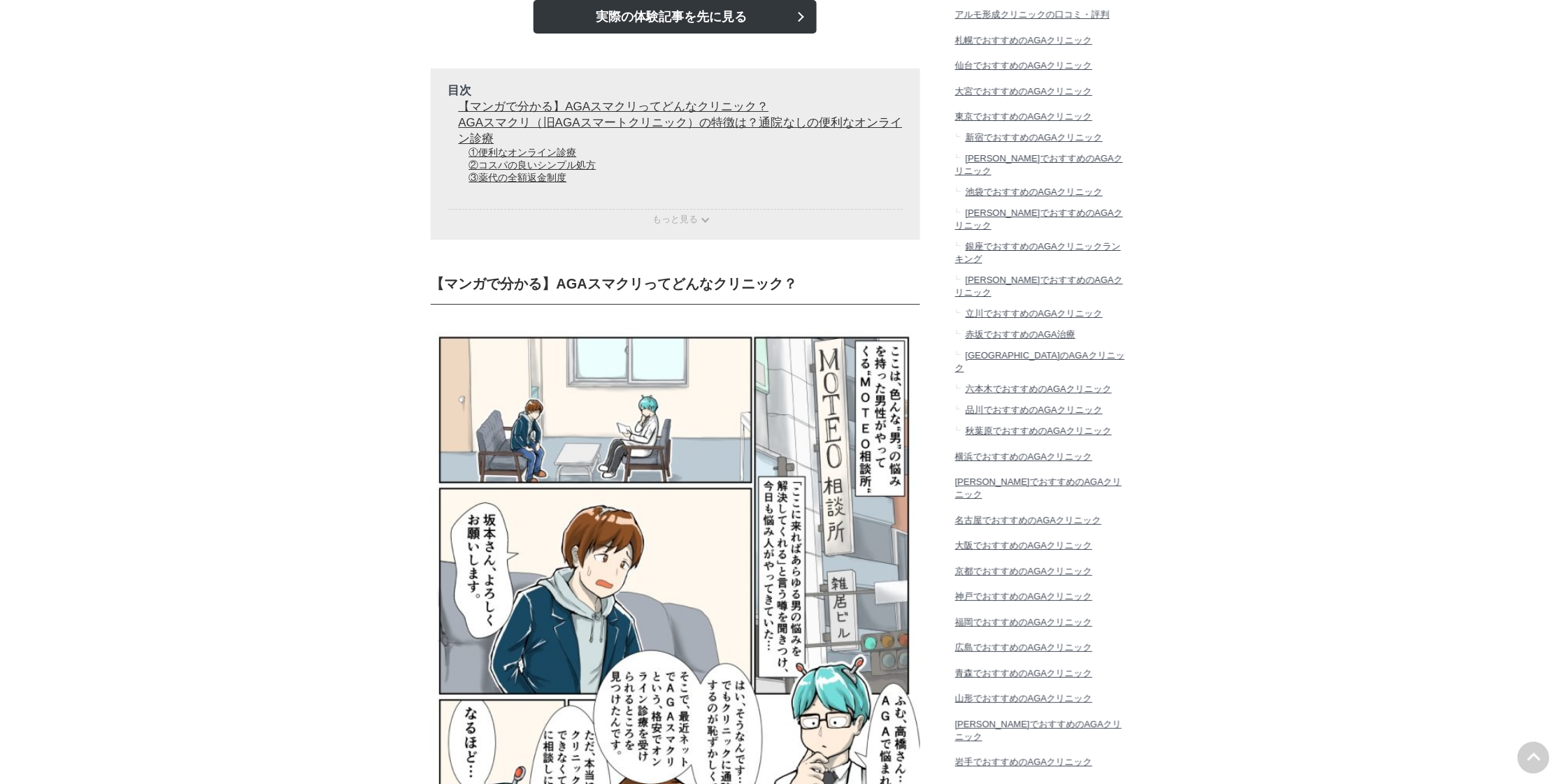
scroll to position [1890, 0]
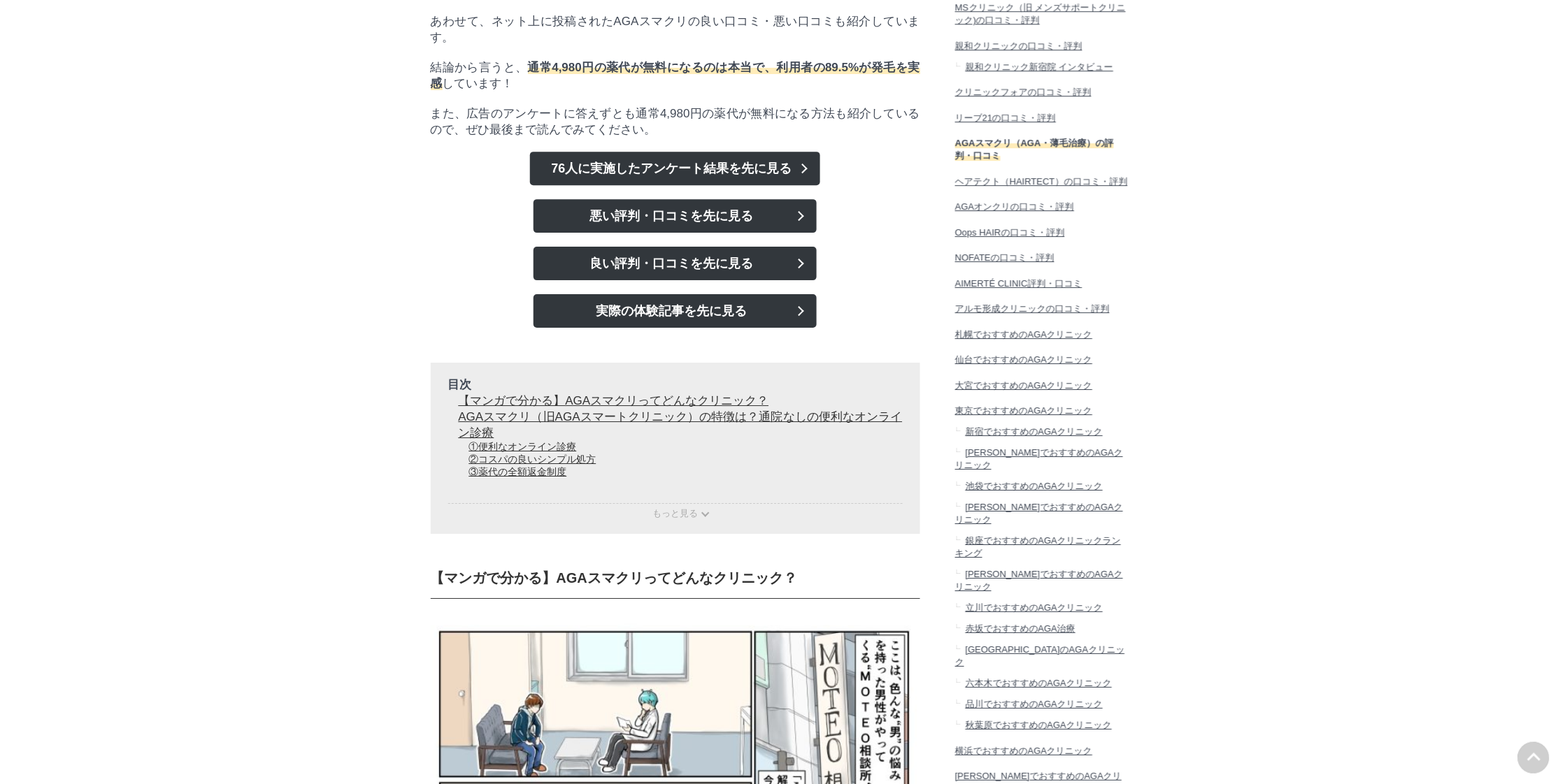
click at [607, 233] on link "悪い評判・口コミを先に見る" at bounding box center [674, 216] width 283 height 34
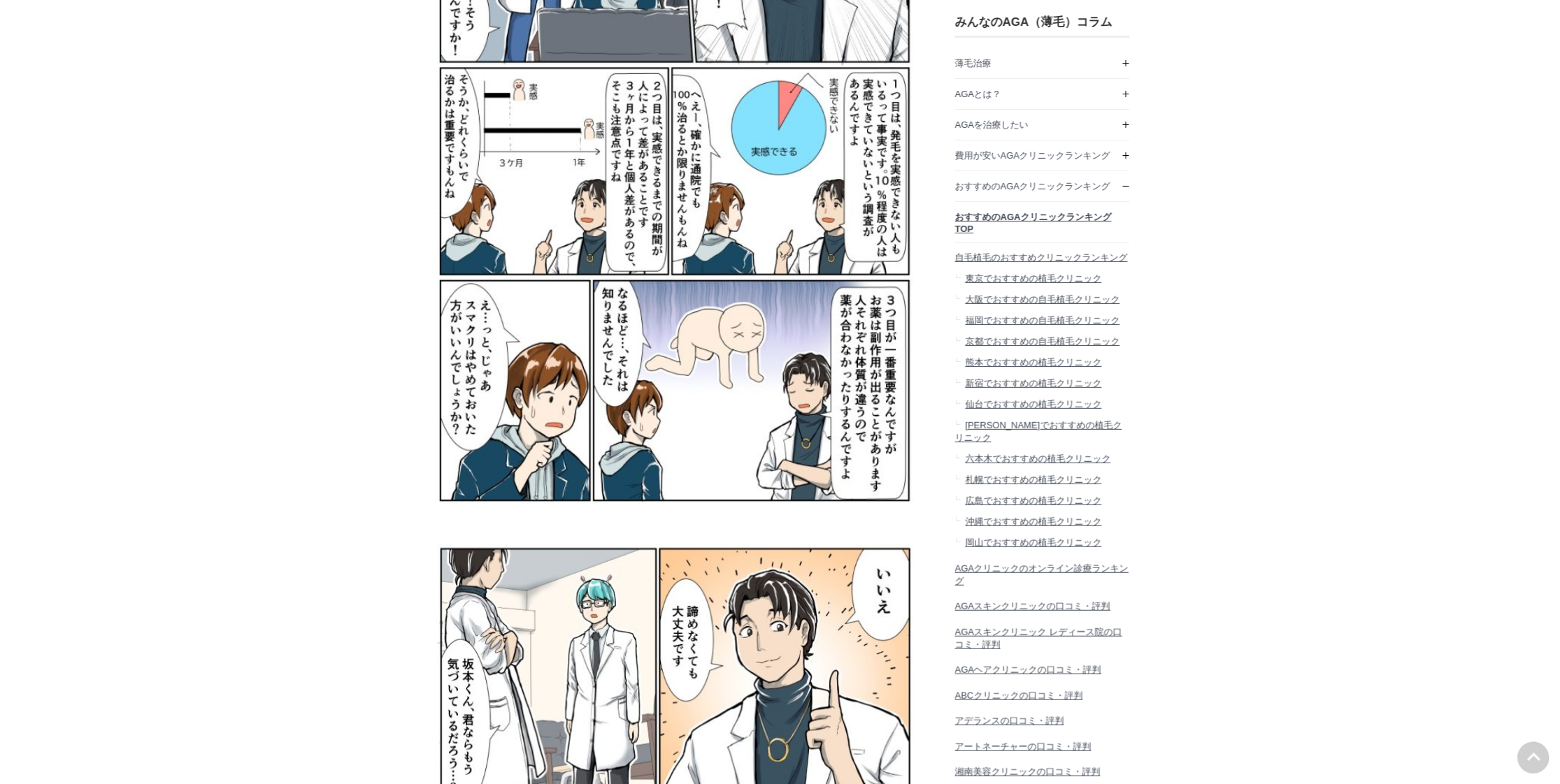
click at [1037, 218] on link "おすすめのAGAクリニックランキングTOP" at bounding box center [1043, 222] width 175 height 40
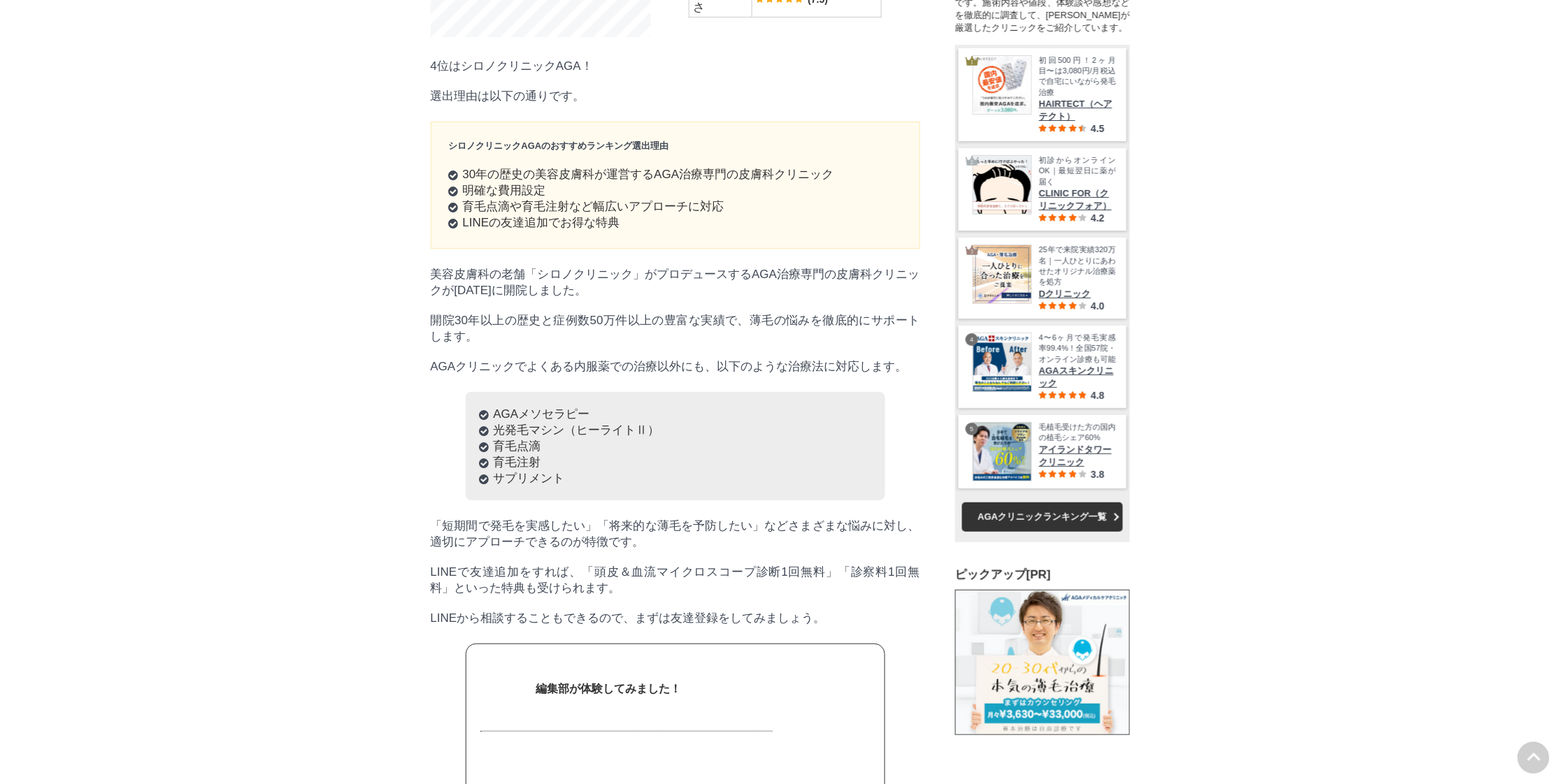
scroll to position [12170, 0]
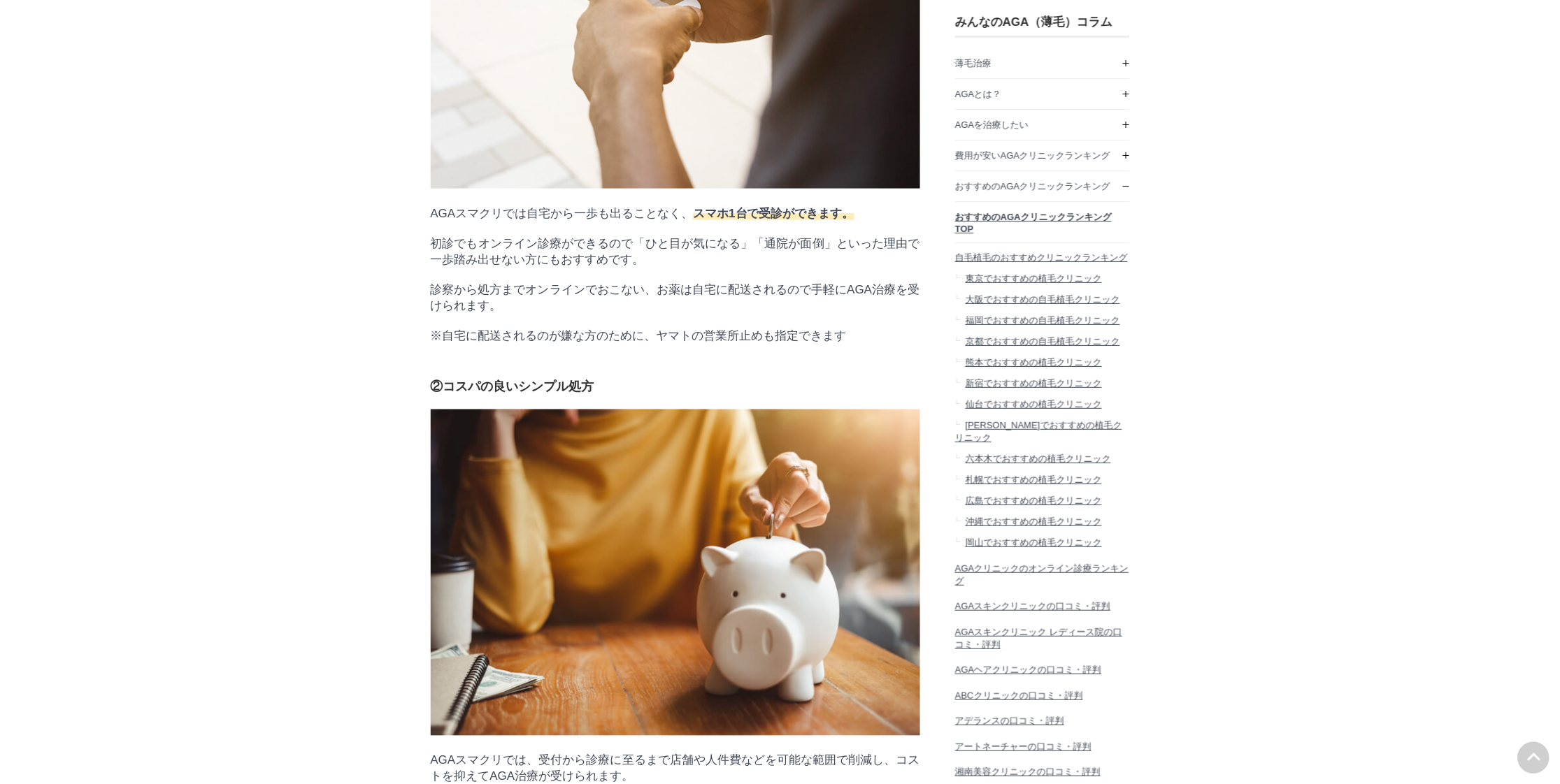
scroll to position [8552, 0]
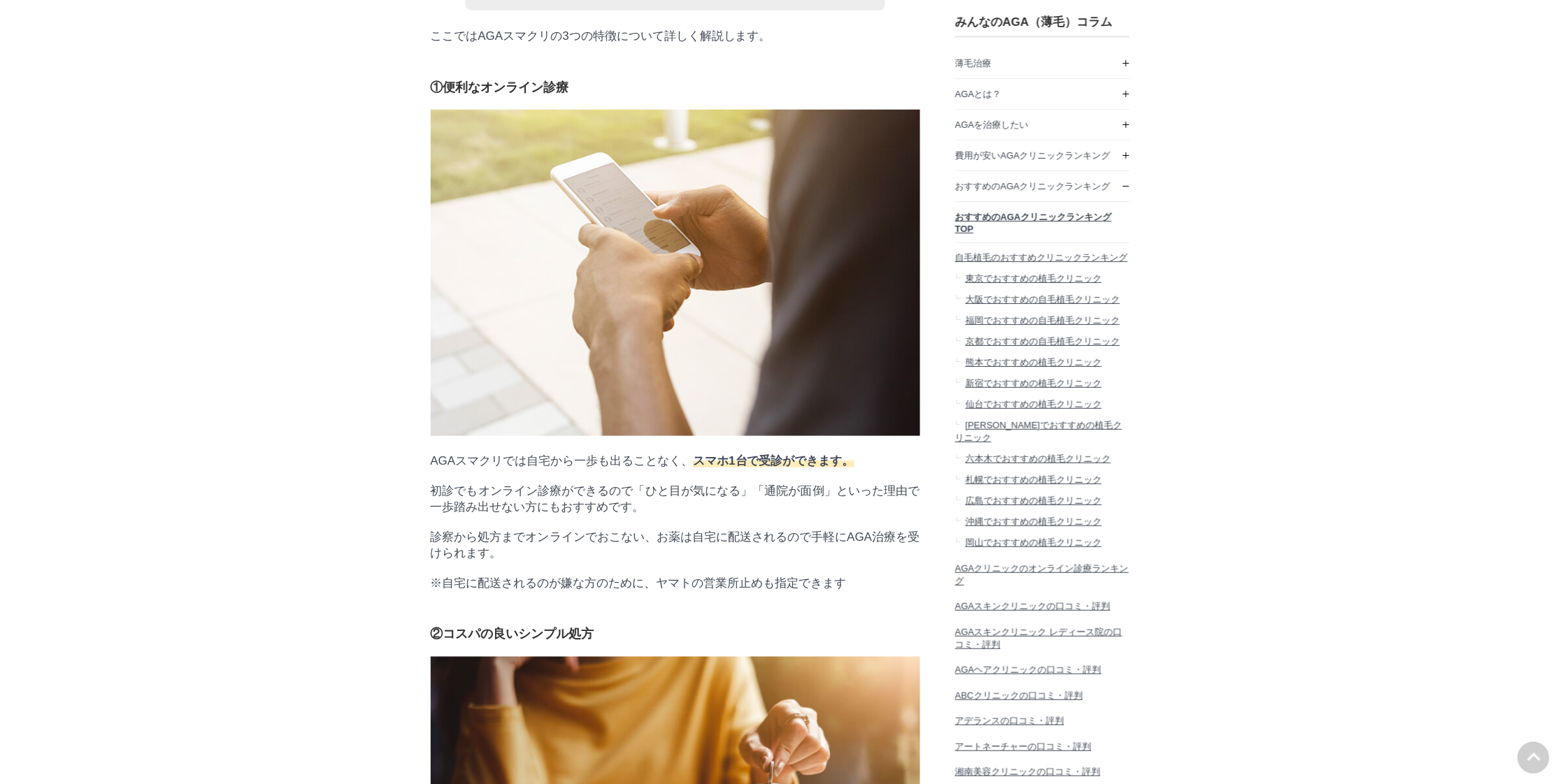
click at [1017, 222] on span "おすすめのAGAクリニックランキングTOP" at bounding box center [1033, 223] width 157 height 23
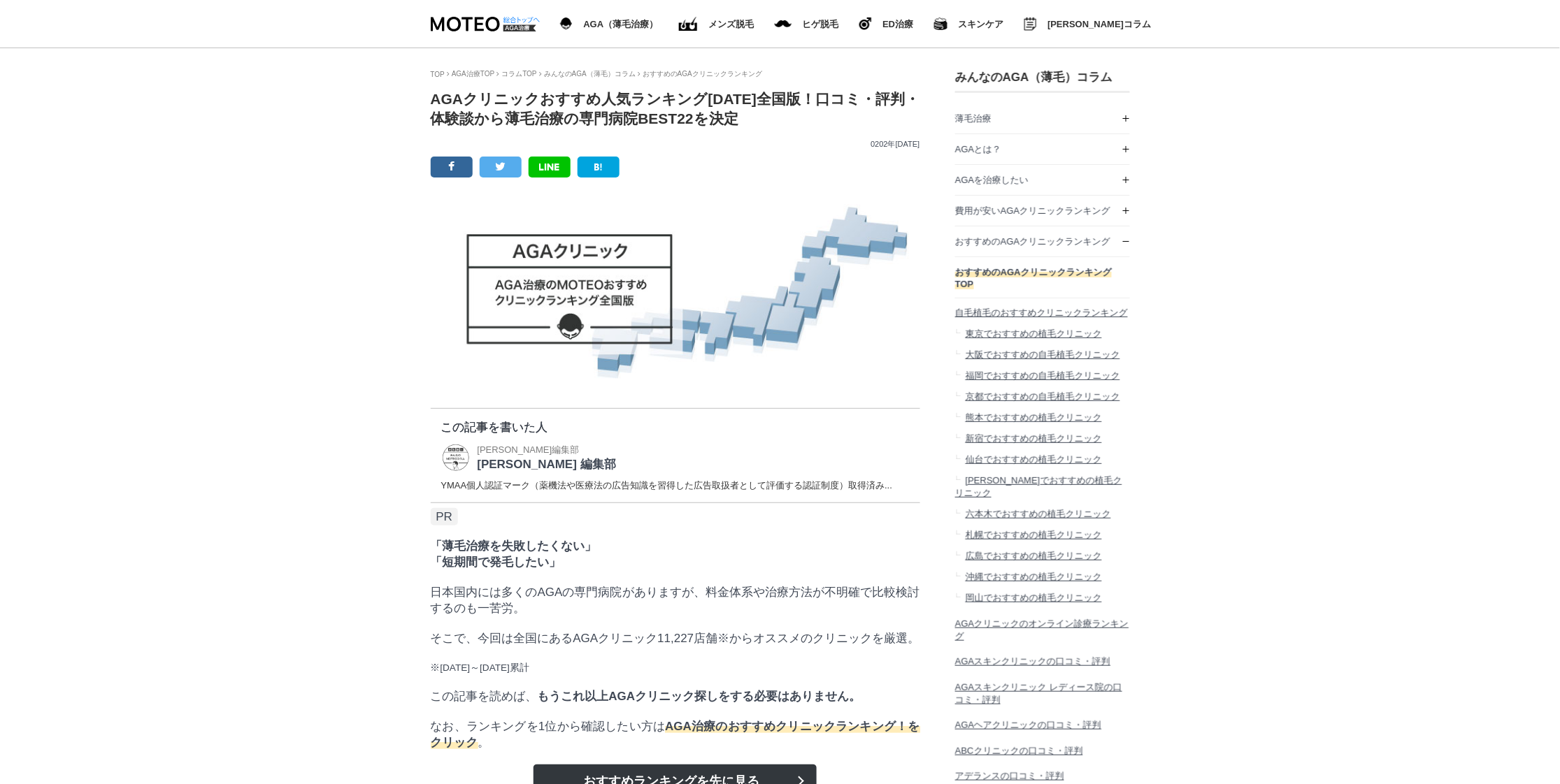
scroll to position [60627, 700]
